Goal: Information Seeking & Learning: Learn about a topic

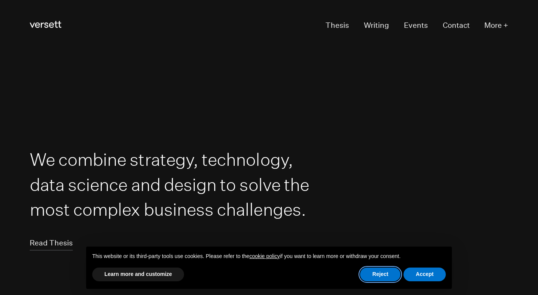
click at [383, 278] on button "Reject" at bounding box center [380, 275] width 40 height 14
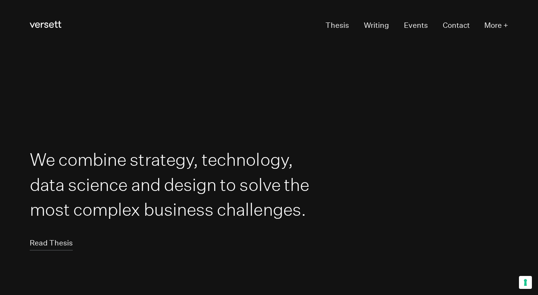
scroll to position [-1, 0]
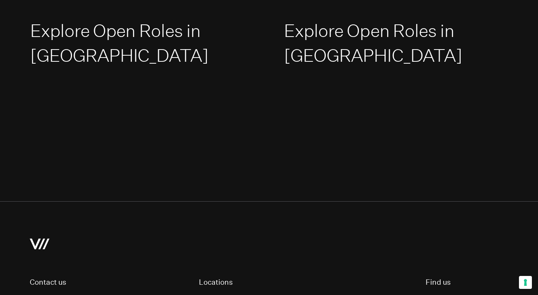
scroll to position [1181, 0]
click at [344, 21] on link "Explore Open Roles in [GEOGRAPHIC_DATA]" at bounding box center [373, 44] width 178 height 46
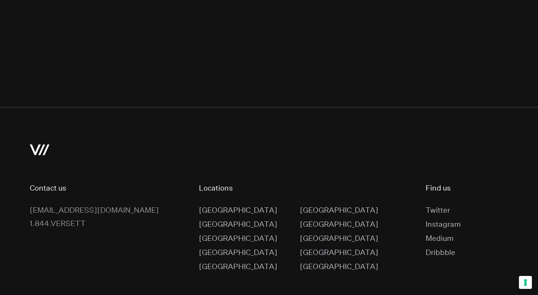
scroll to position [1274, 0]
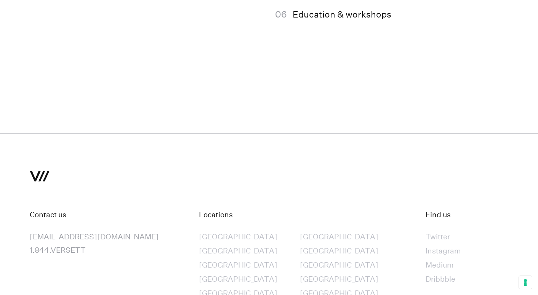
scroll to position [4637, 0]
click at [219, 273] on div "[GEOGRAPHIC_DATA]" at bounding box center [238, 279] width 79 height 13
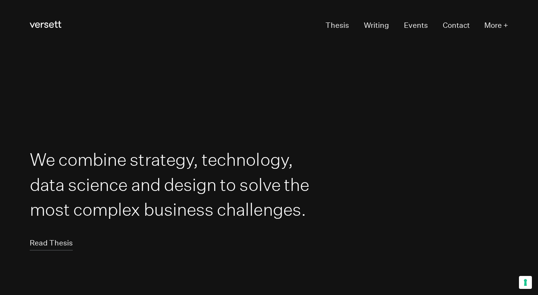
scroll to position [0, 0]
click at [459, 31] on link "Contact" at bounding box center [456, 26] width 27 height 14
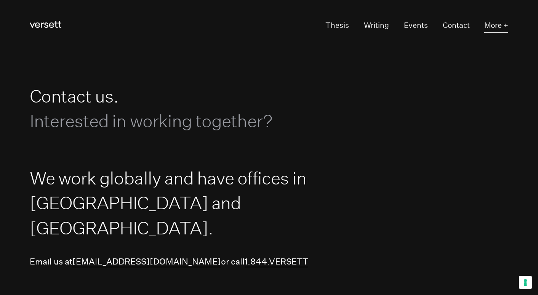
click at [492, 27] on button "More +" at bounding box center [497, 26] width 24 height 14
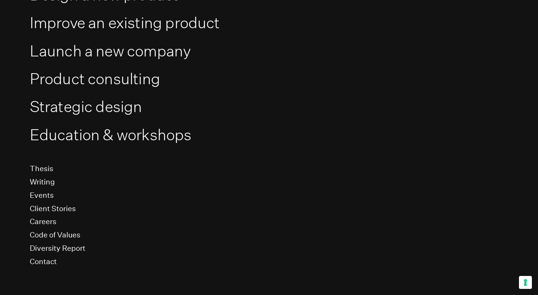
scroll to position [101, 0]
click at [51, 221] on link "Careers" at bounding box center [43, 222] width 27 height 10
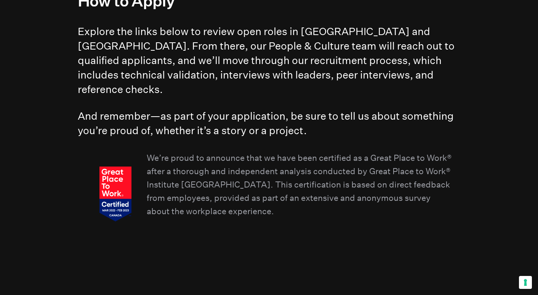
scroll to position [874, 0]
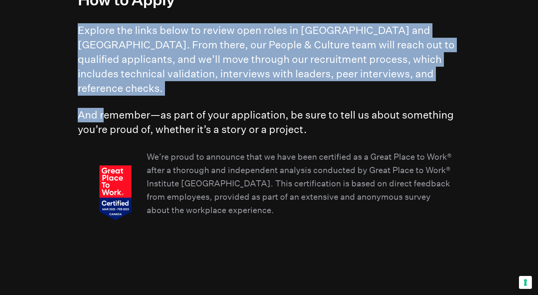
drag, startPoint x: 64, startPoint y: 28, endPoint x: 105, endPoint y: 101, distance: 83.9
click at [105, 108] on h4 "And remember—as part of your application, be sure to tell us about something yo…" at bounding box center [269, 122] width 383 height 29
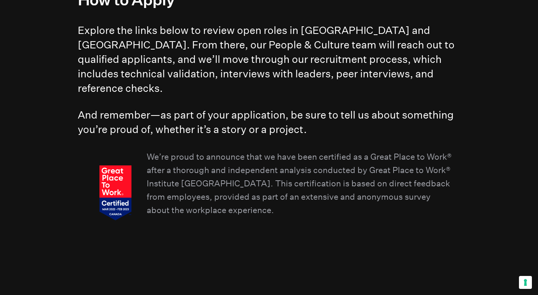
drag, startPoint x: 63, startPoint y: 96, endPoint x: 136, endPoint y: 130, distance: 80.5
click at [137, 130] on div "[PERSON_NAME] is designed to be a place for doing meaningful work. Our team is …" at bounding box center [269, 23] width 383 height 424
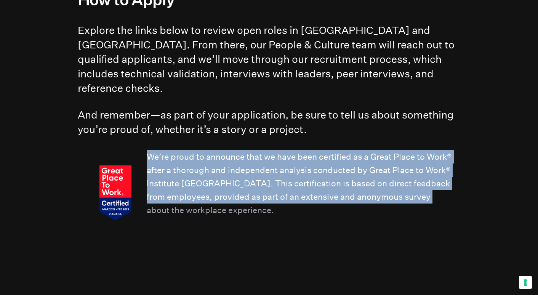
drag, startPoint x: 141, startPoint y: 138, endPoint x: 154, endPoint y: 193, distance: 57.2
click at [154, 193] on section "We’re proud to announce that we have been certified as a Great Place to Work® a…" at bounding box center [269, 192] width 370 height 85
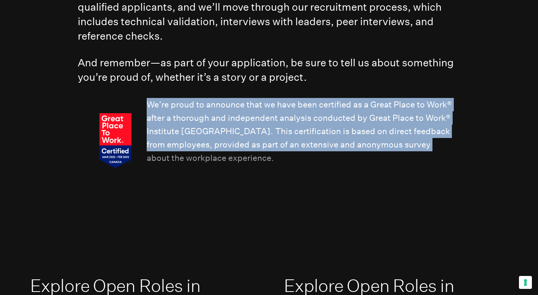
scroll to position [926, 0]
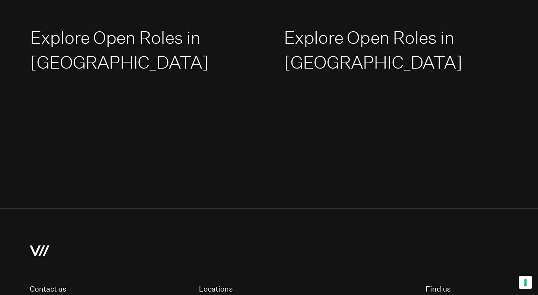
scroll to position [1187, 0]
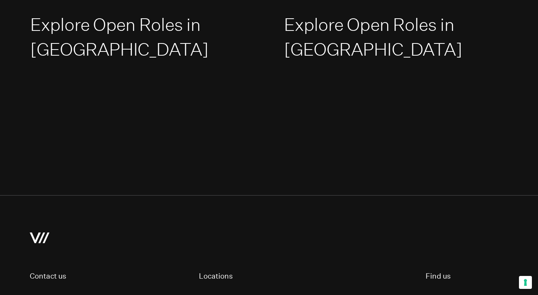
click at [330, 29] on link "Explore Open Roles in [GEOGRAPHIC_DATA]" at bounding box center [373, 37] width 178 height 46
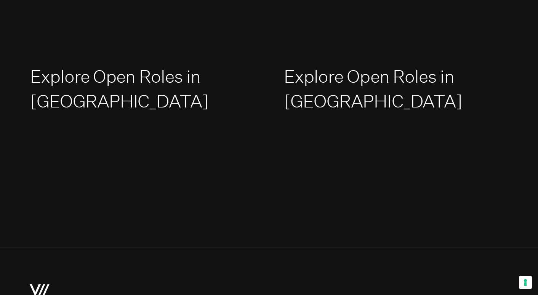
scroll to position [1135, 0]
click at [307, 84] on link "Explore Open Roles in [GEOGRAPHIC_DATA]" at bounding box center [373, 89] width 178 height 46
